Goal: Transaction & Acquisition: Purchase product/service

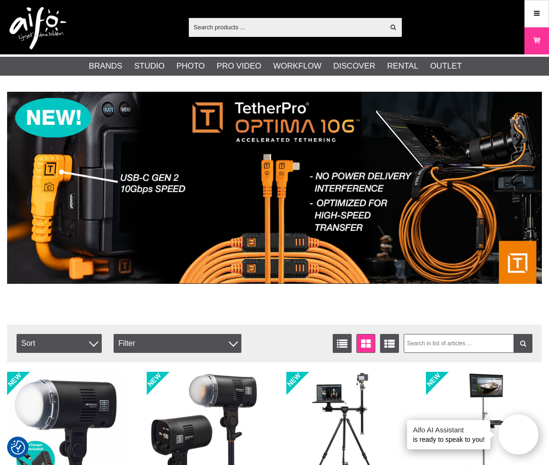
click at [231, 28] on input "text" at bounding box center [287, 27] width 196 height 14
paste input "1102813"
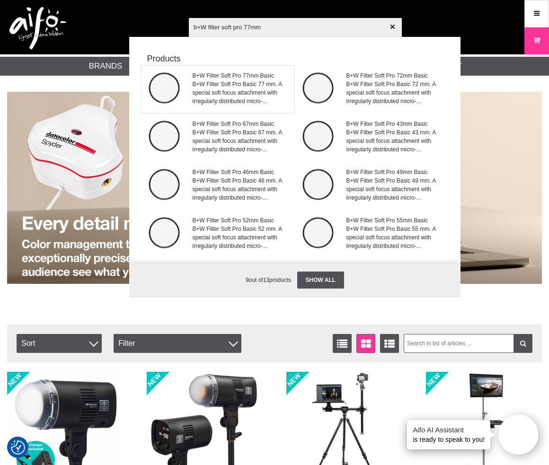
type input "b+W filter soft pro 77mm"
click at [242, 85] on span "B+W Filter Soft Pro Basic 77 mm. A special soft focus attachment with irregular…" at bounding box center [241, 93] width 96 height 26
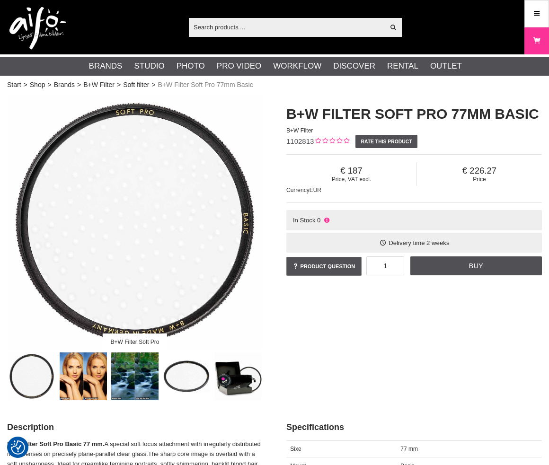
checkbox input "true"
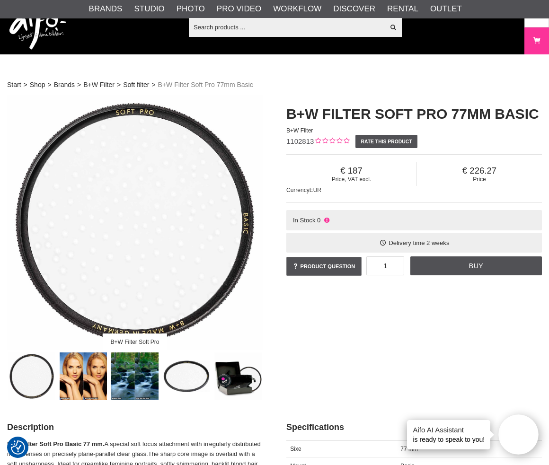
scroll to position [142, 0]
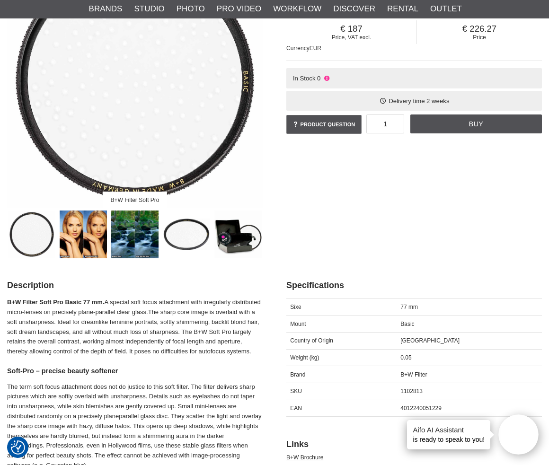
click at [76, 232] on img at bounding box center [84, 235] width 48 height 48
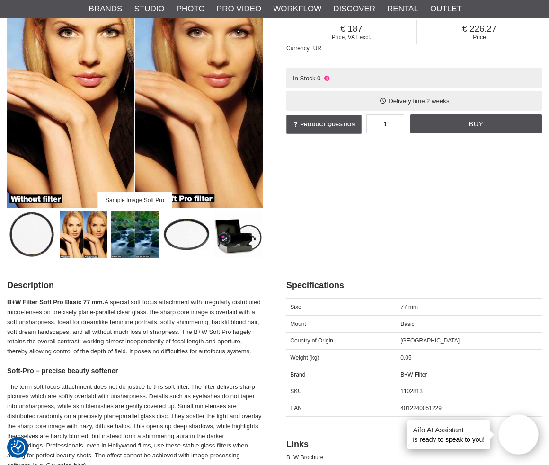
scroll to position [0, 0]
